Goal: Information Seeking & Learning: Learn about a topic

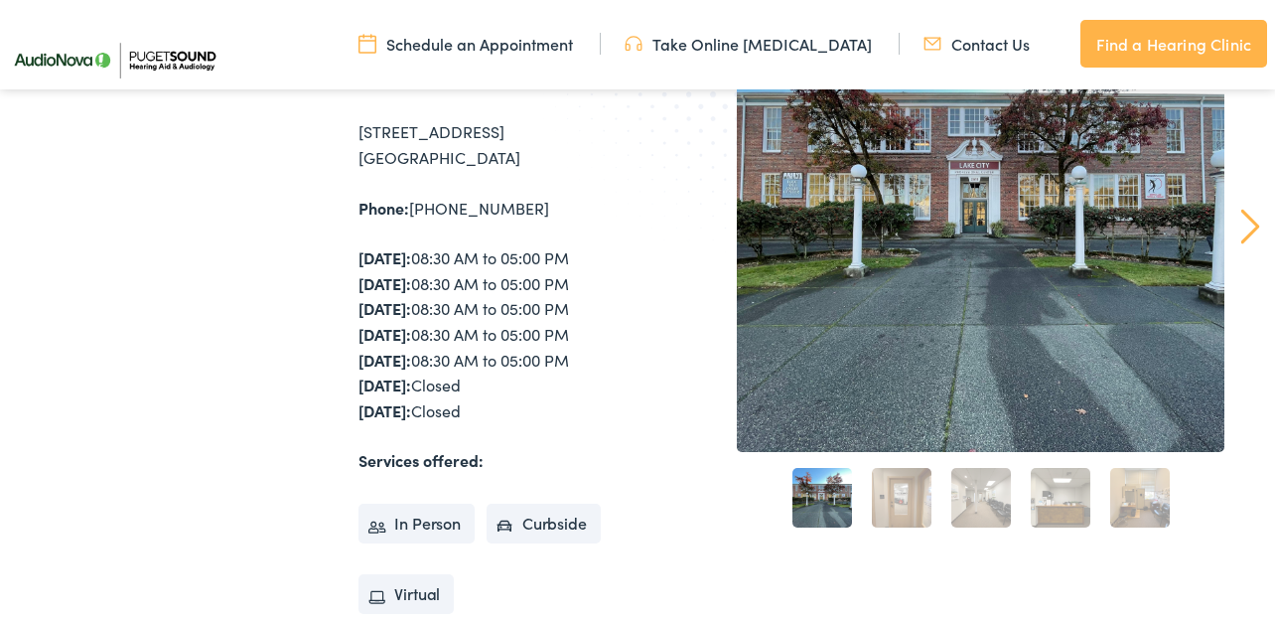
scroll to position [282, 0]
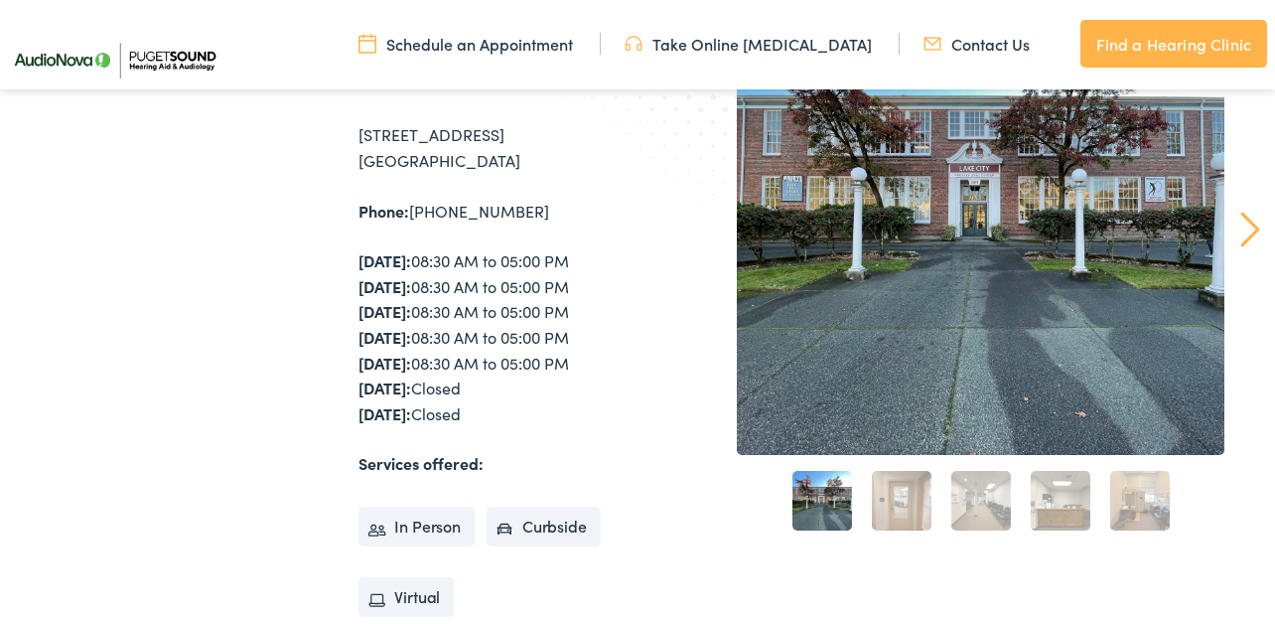
click at [908, 516] on link "2" at bounding box center [902, 501] width 60 height 60
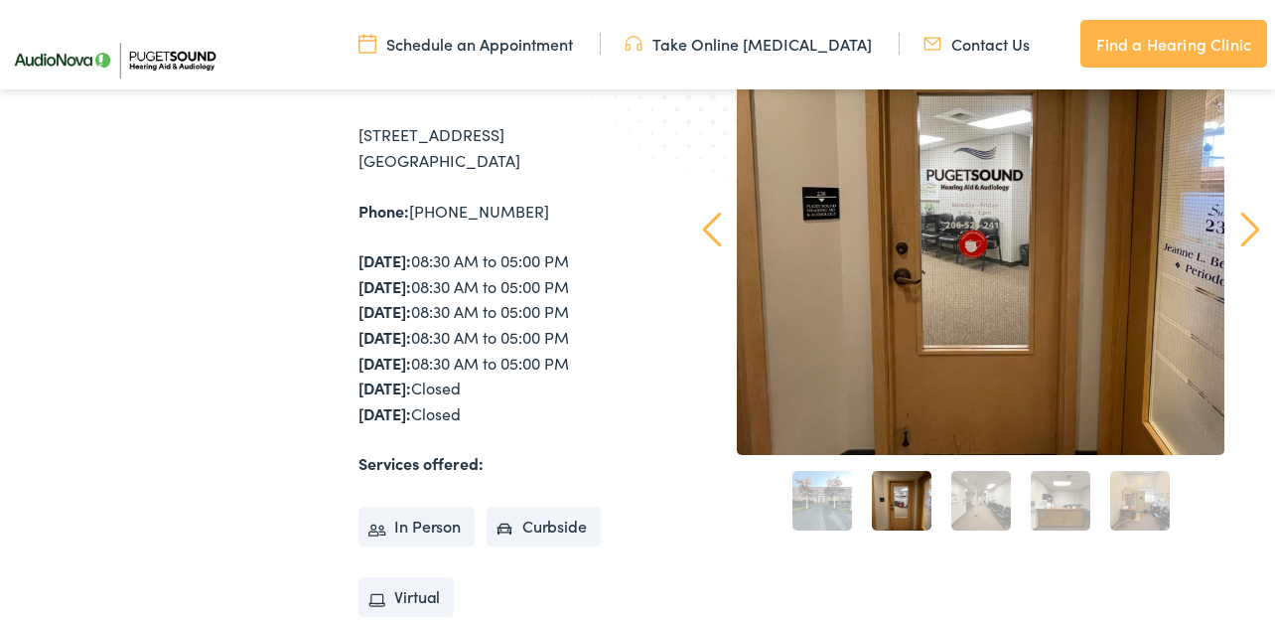
click at [992, 499] on link "3" at bounding box center [981, 501] width 60 height 60
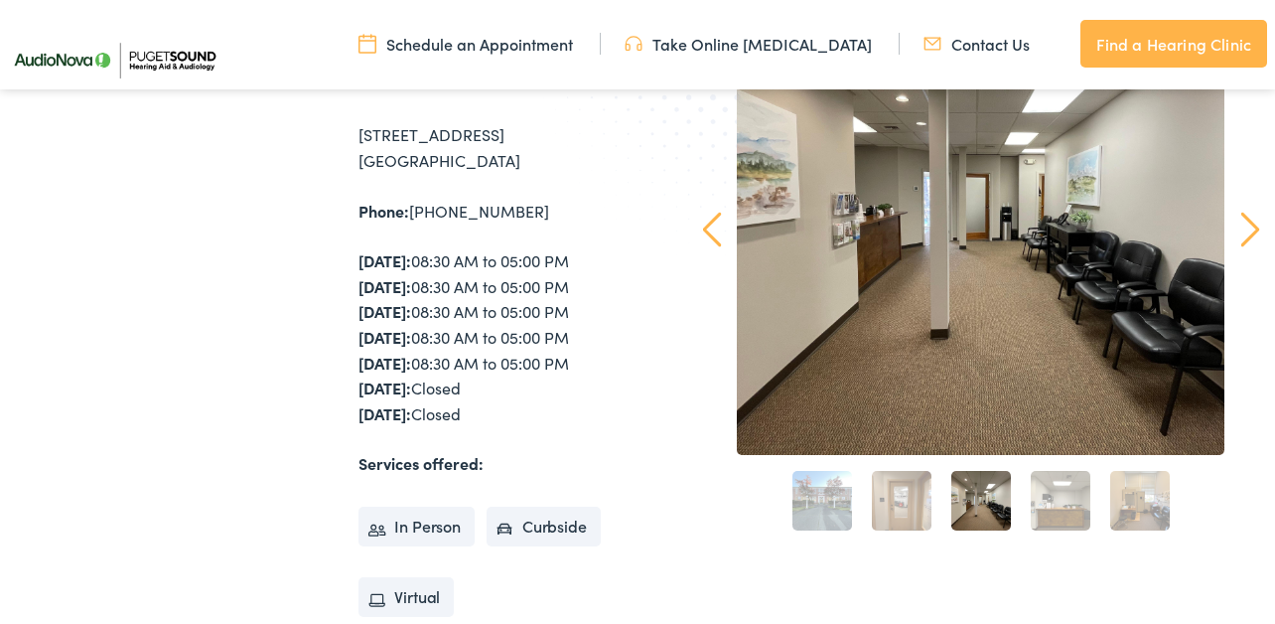
click at [1049, 495] on link "4" at bounding box center [1061, 501] width 60 height 60
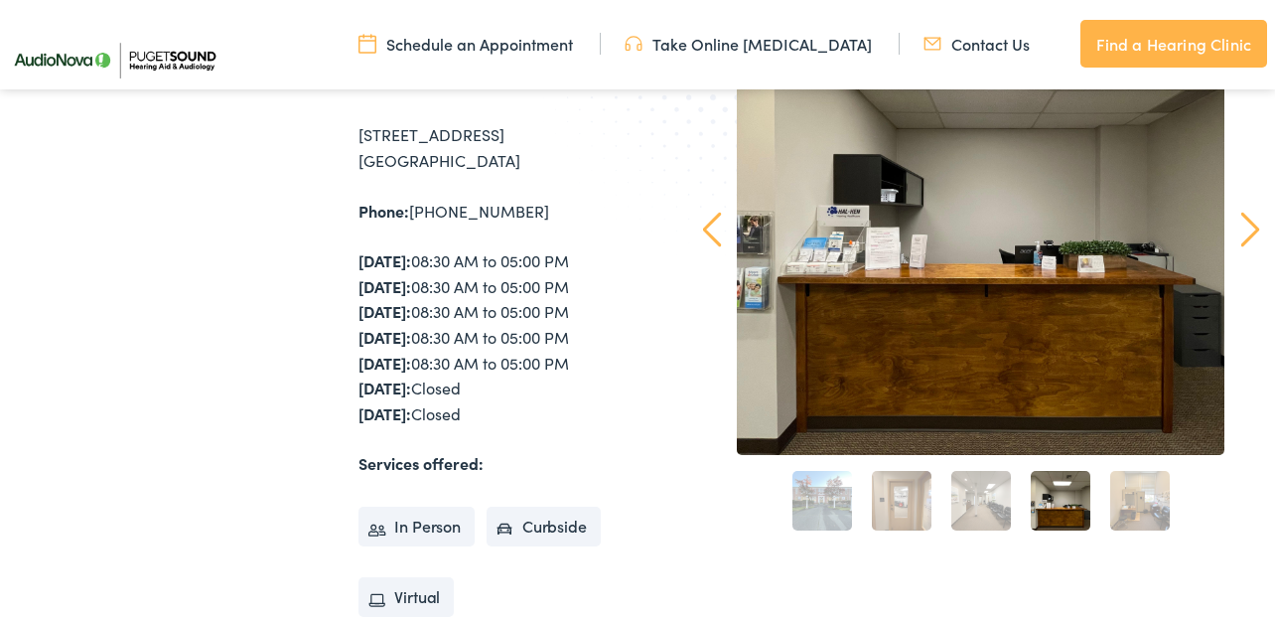
click at [1151, 508] on link "5" at bounding box center [1140, 501] width 60 height 60
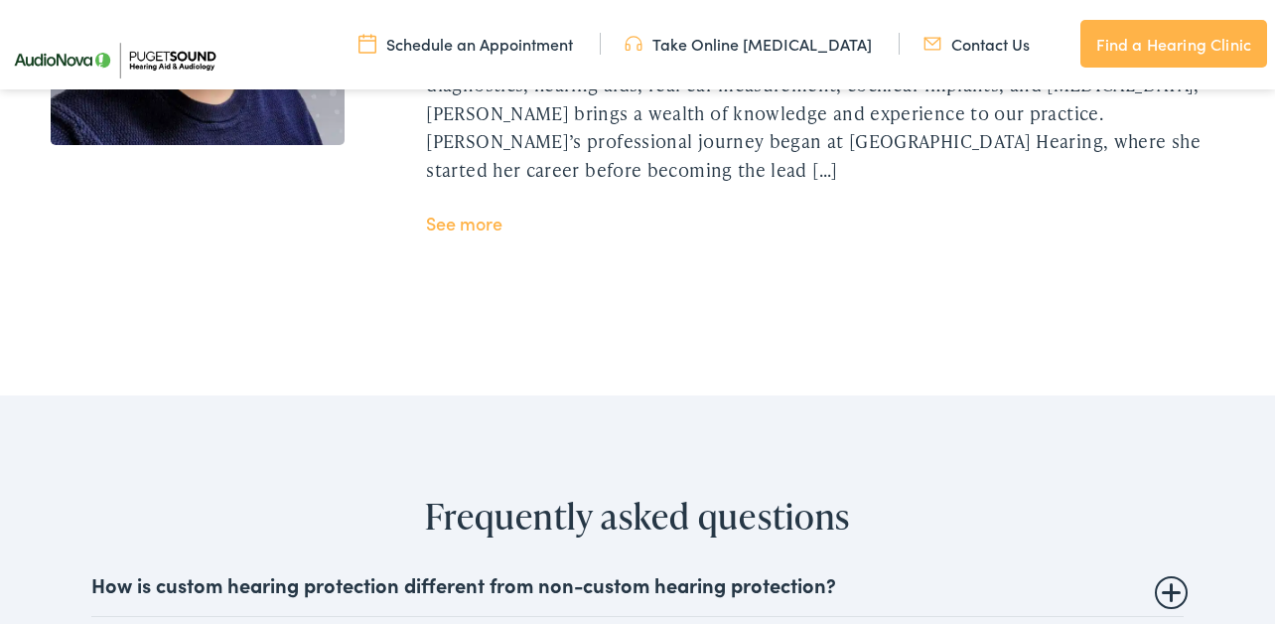
scroll to position [4269, 0]
click at [1169, 571] on summary "How is custom hearing protection different from non-custom hearing protection?" at bounding box center [637, 583] width 1093 height 24
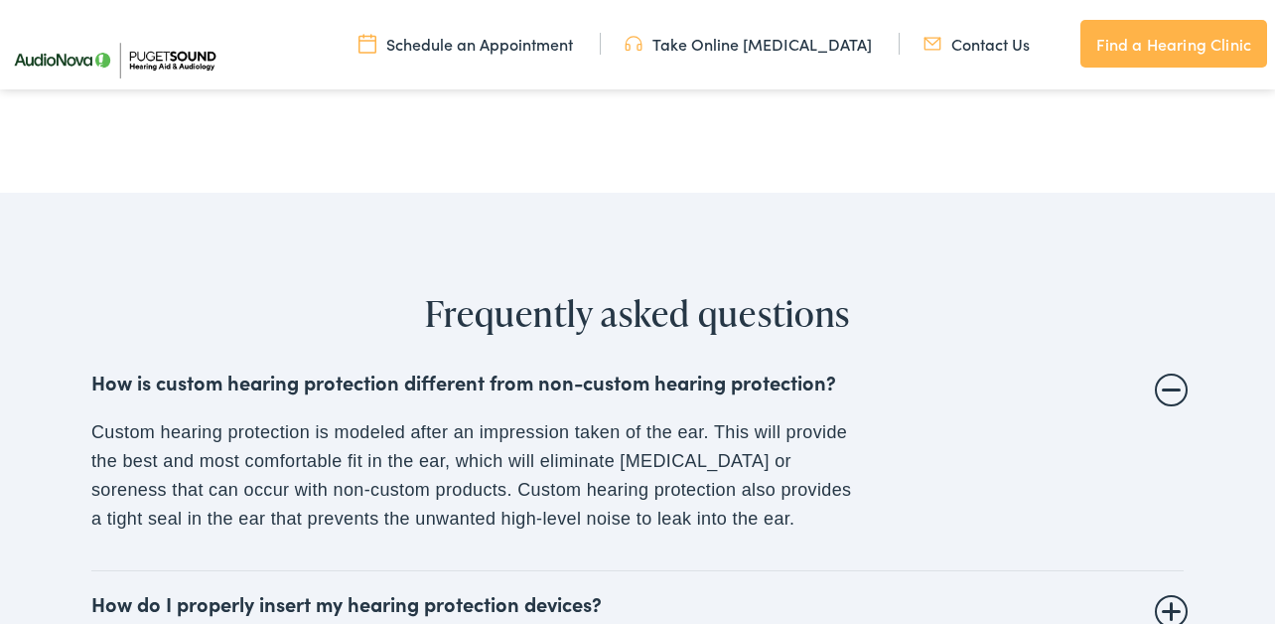
scroll to position [4475, 0]
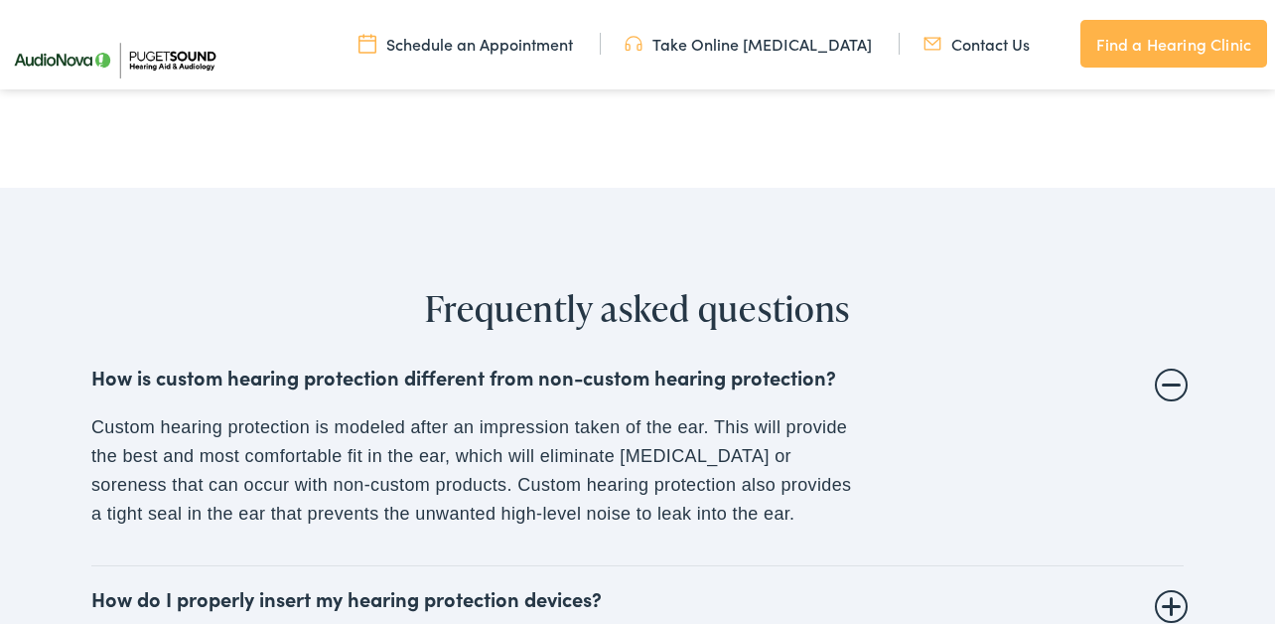
click at [1172, 364] on summary "How is custom hearing protection different from non-custom hearing protection?" at bounding box center [637, 376] width 1093 height 24
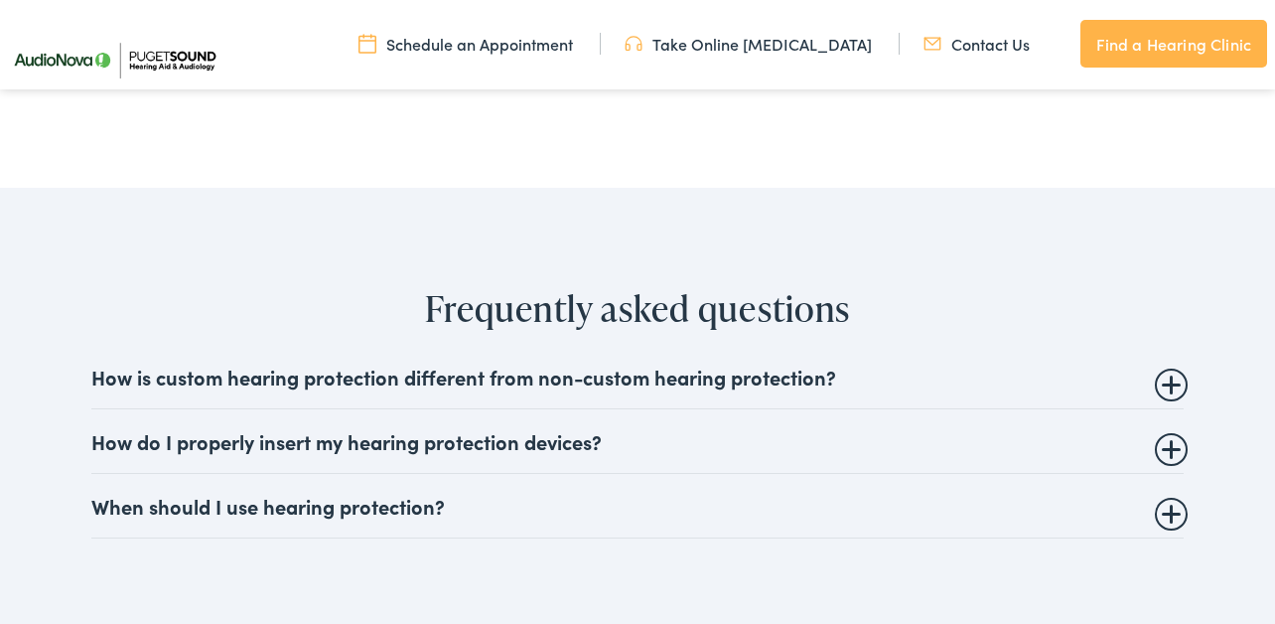
click at [1175, 429] on summary "How do I properly insert my hearing protection devices?" at bounding box center [637, 441] width 1093 height 24
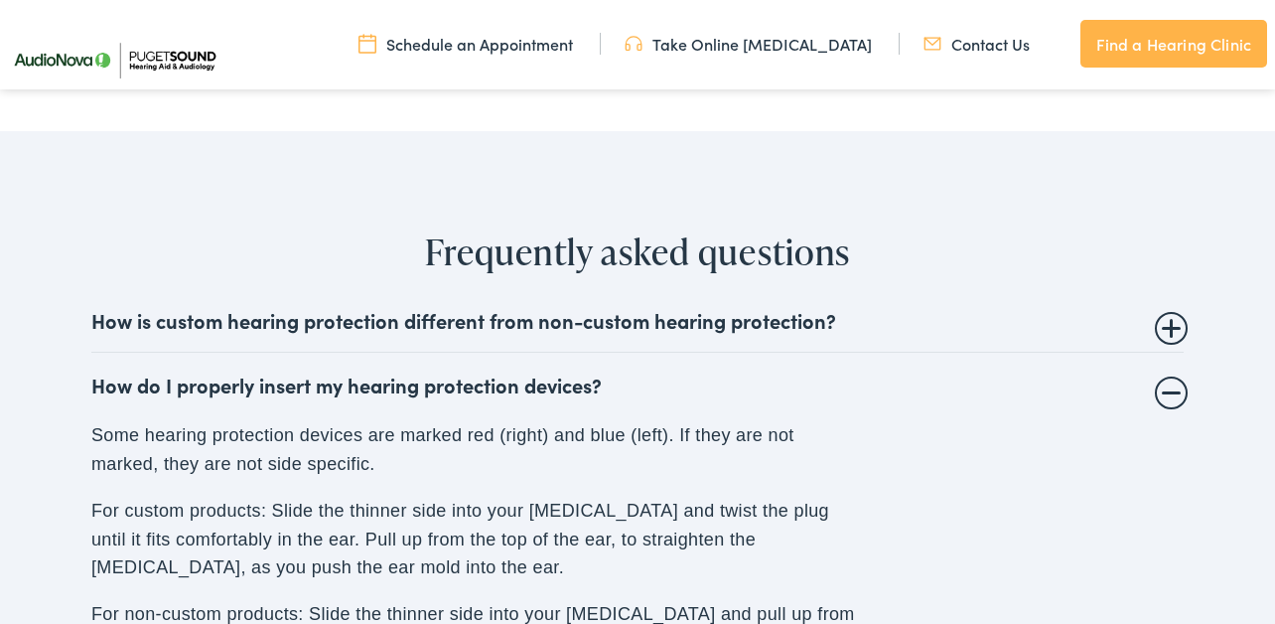
scroll to position [4512, 0]
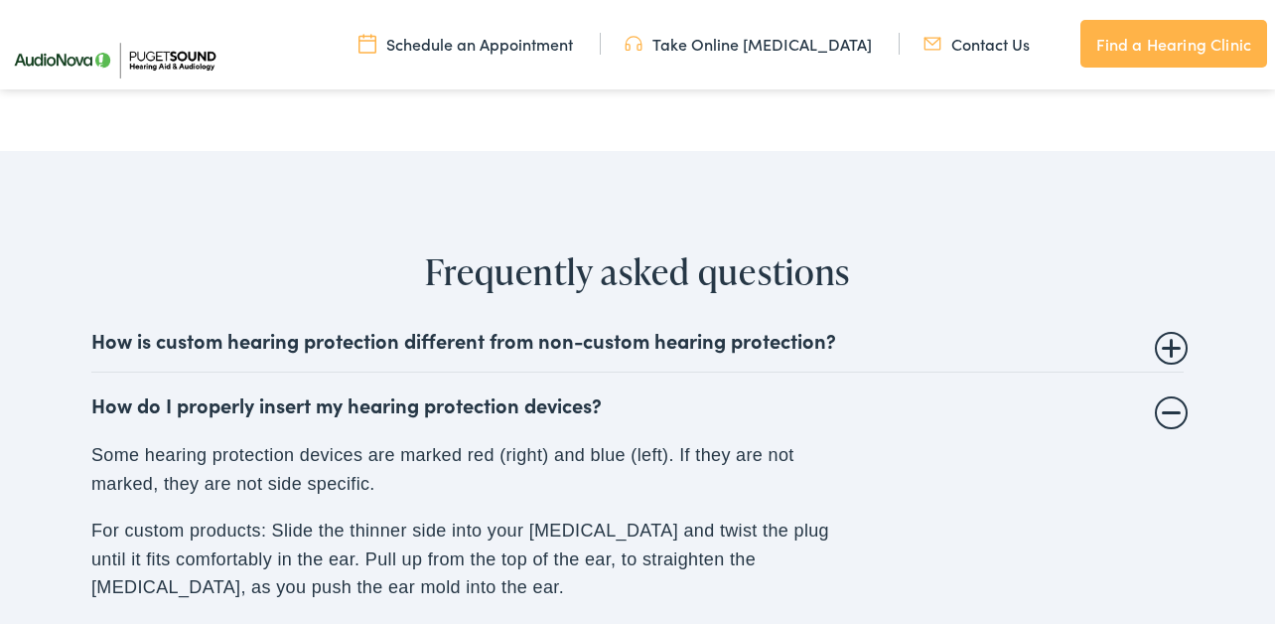
click at [1174, 392] on summary "How do I properly insert my hearing protection devices?" at bounding box center [637, 404] width 1093 height 24
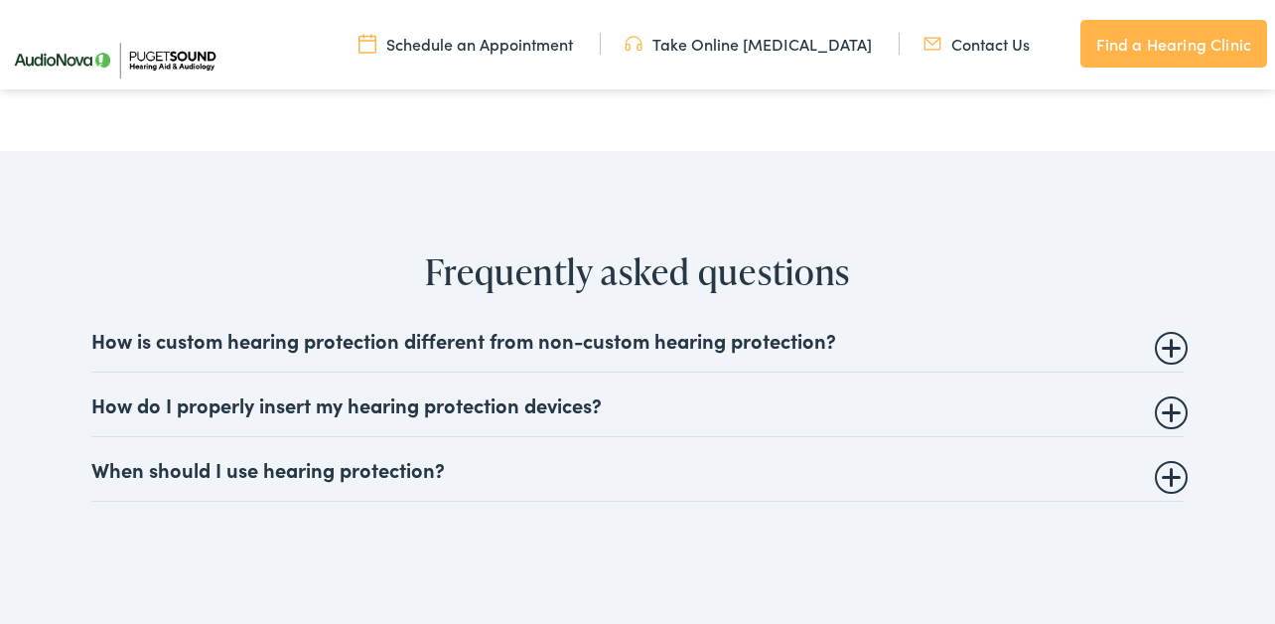
click at [1173, 457] on summary "When should I use hearing protection?" at bounding box center [637, 469] width 1093 height 24
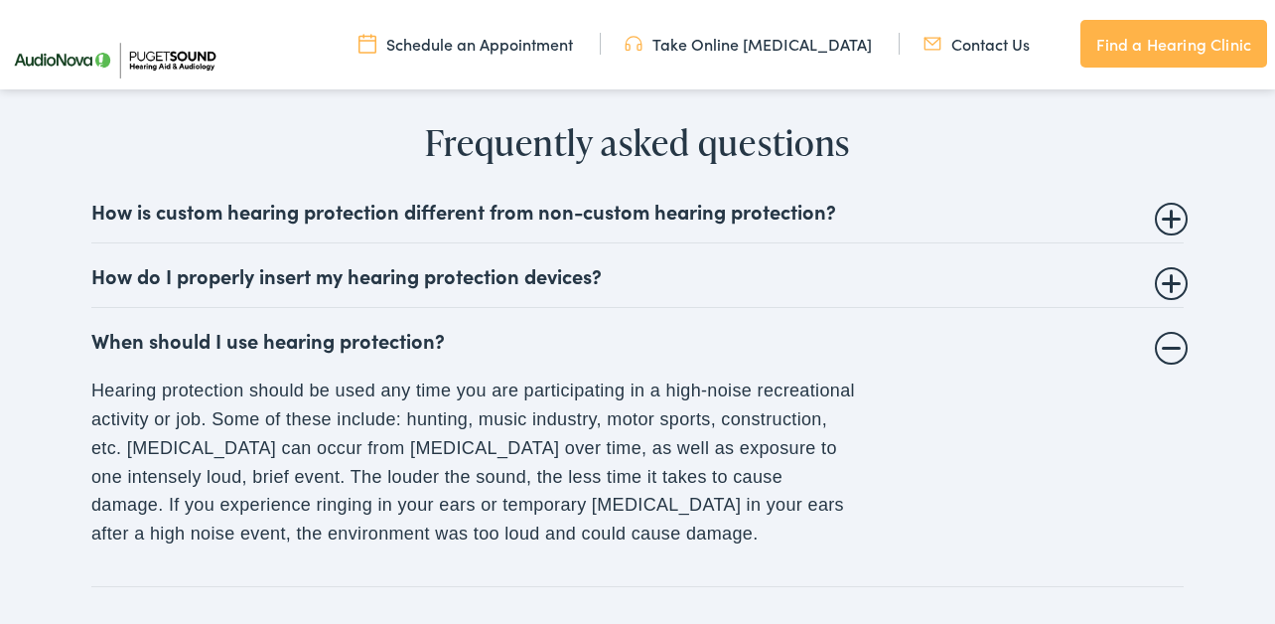
scroll to position [4640, 0]
click at [1175, 309] on details "When should I use hearing protection? Hearing protection should be used any tim…" at bounding box center [637, 448] width 1093 height 279
click at [1166, 264] on summary "How do I properly insert my hearing protection devices?" at bounding box center [637, 276] width 1093 height 24
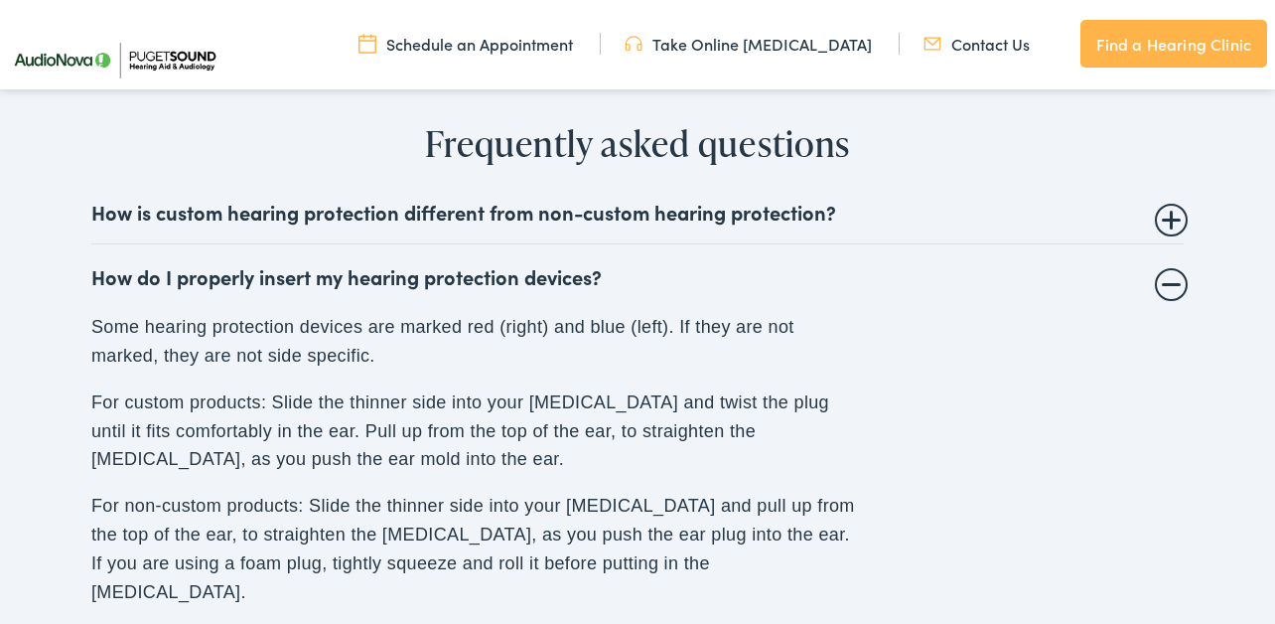
click at [1166, 264] on summary "How do I properly insert my hearing protection devices?" at bounding box center [637, 276] width 1093 height 24
